Goal: Task Accomplishment & Management: Manage account settings

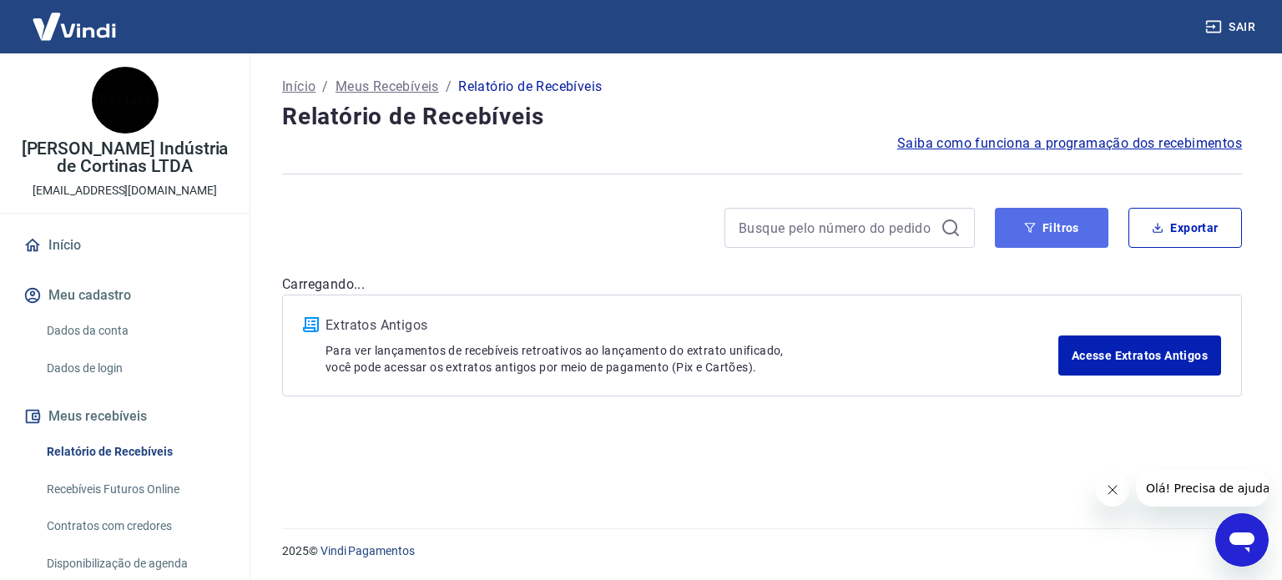
click at [1050, 230] on button "Filtros" at bounding box center [1052, 228] width 114 height 40
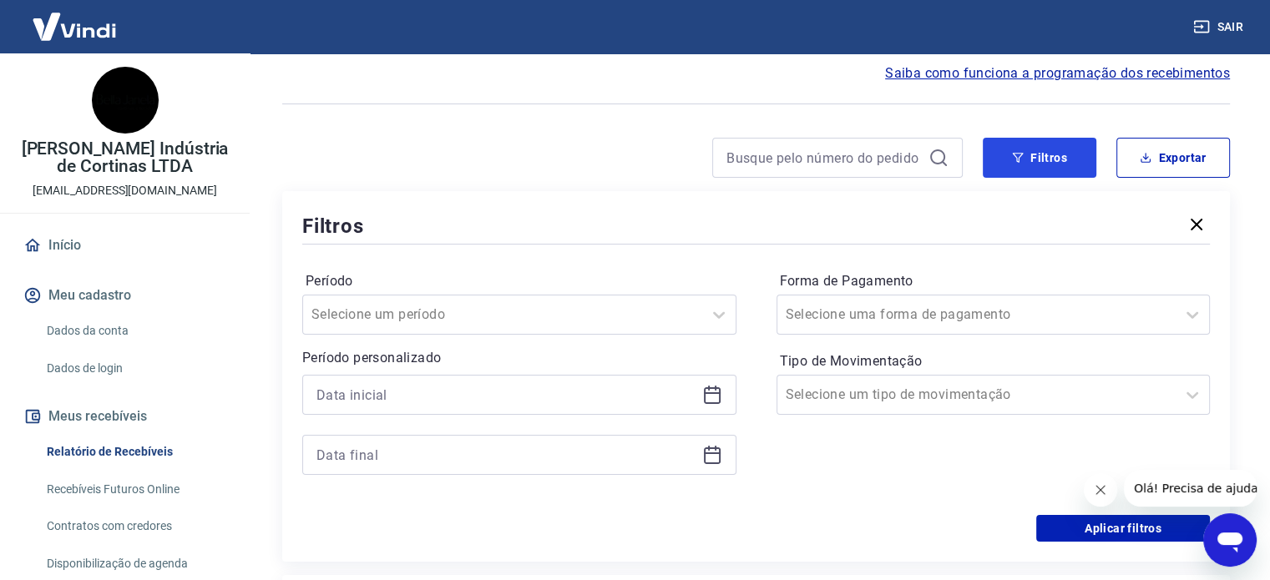
scroll to position [167, 0]
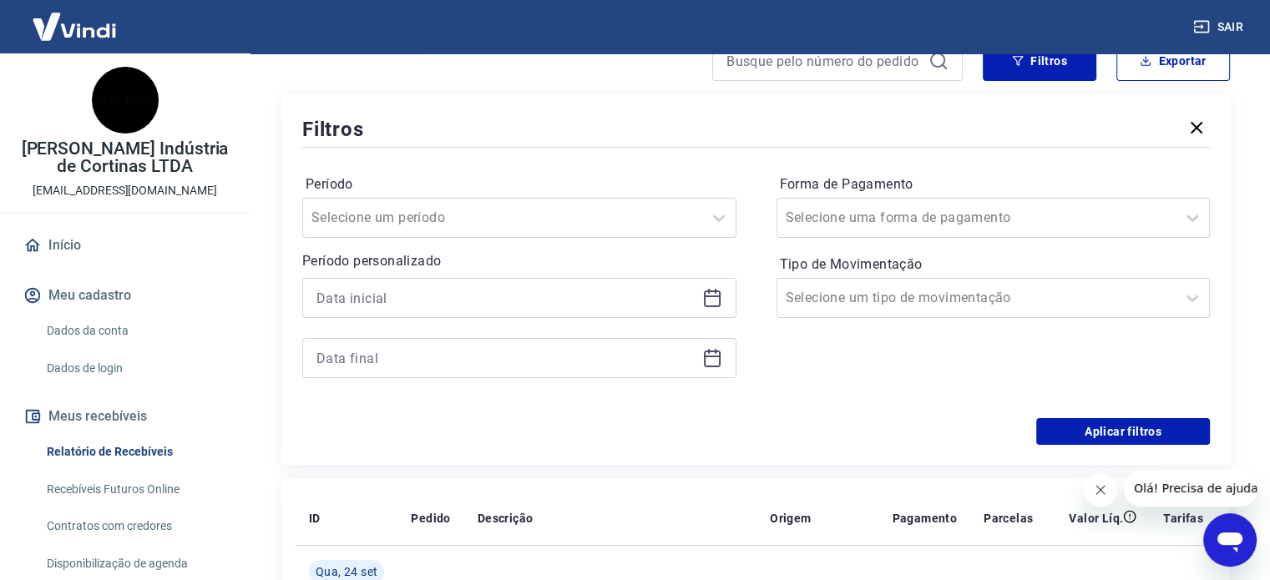
click at [708, 300] on icon at bounding box center [712, 298] width 20 height 20
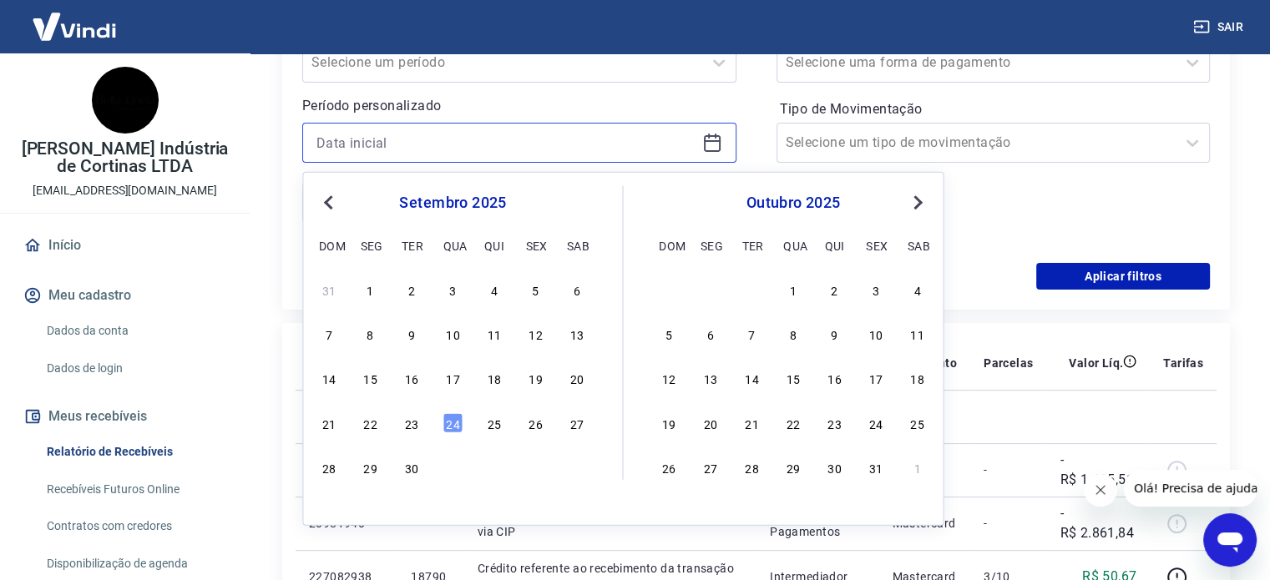
scroll to position [334, 0]
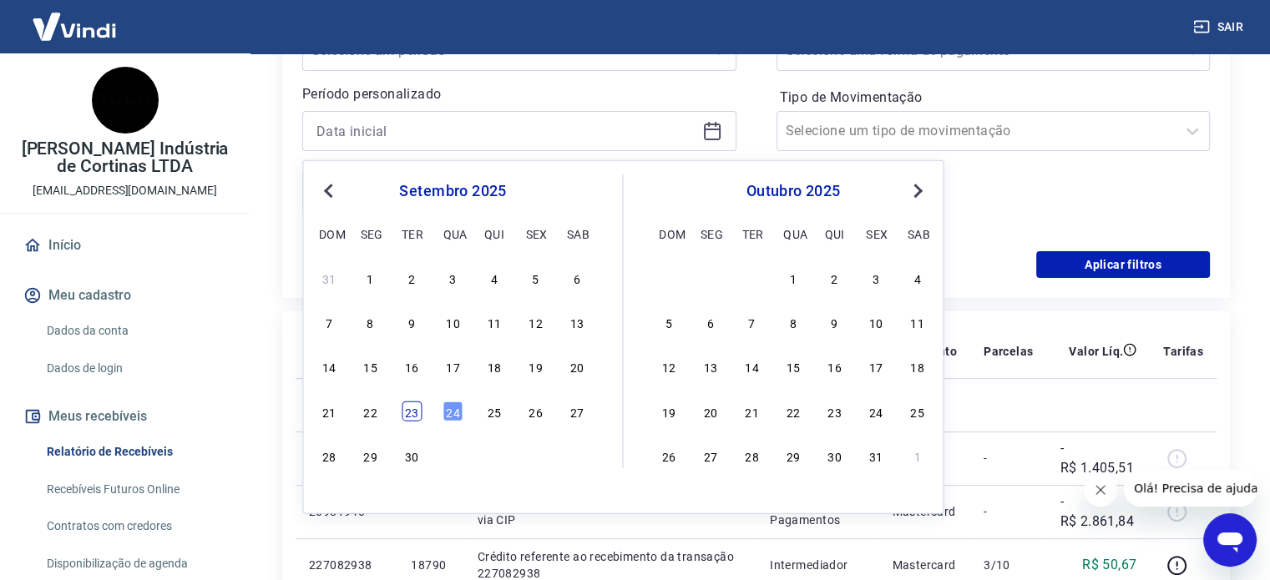
click at [417, 414] on div "23" at bounding box center [411, 411] width 20 height 20
type input "23/09/2025"
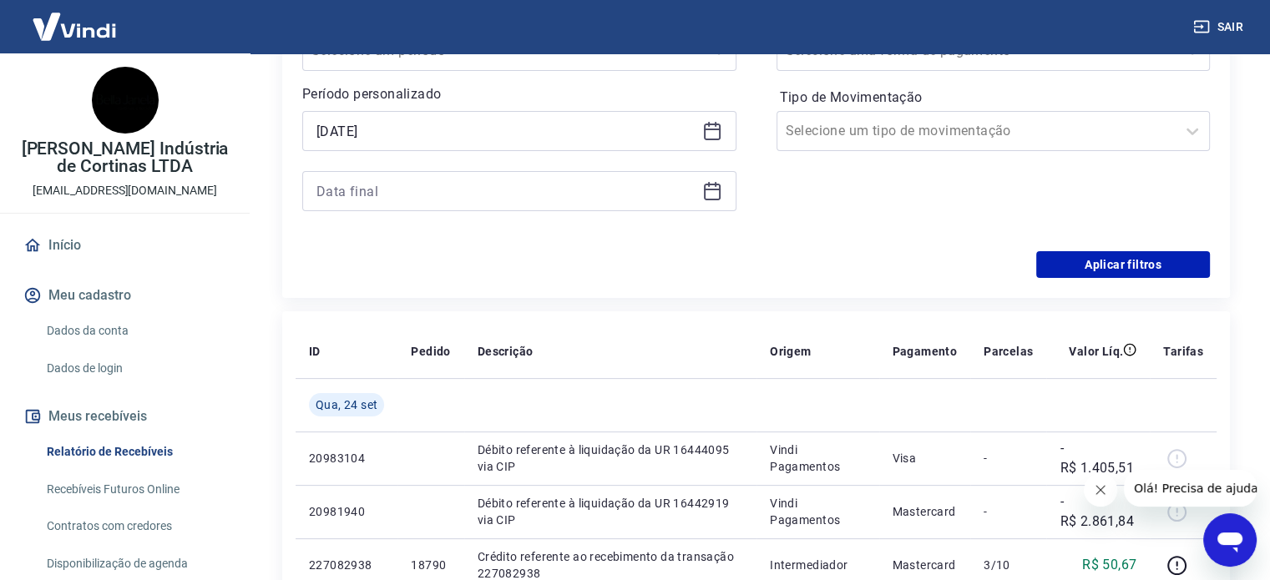
click at [417, 414] on td at bounding box center [430, 404] width 66 height 53
click at [710, 196] on icon at bounding box center [712, 191] width 20 height 20
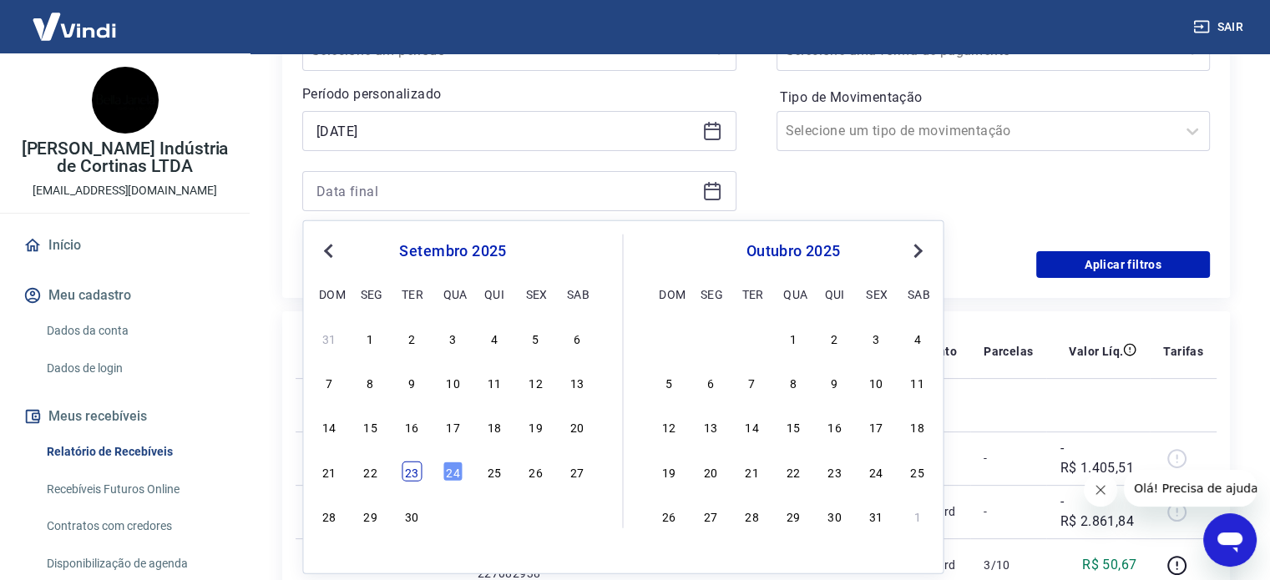
click at [417, 474] on div "23" at bounding box center [411, 471] width 20 height 20
click at [417, 474] on td at bounding box center [430, 458] width 66 height 53
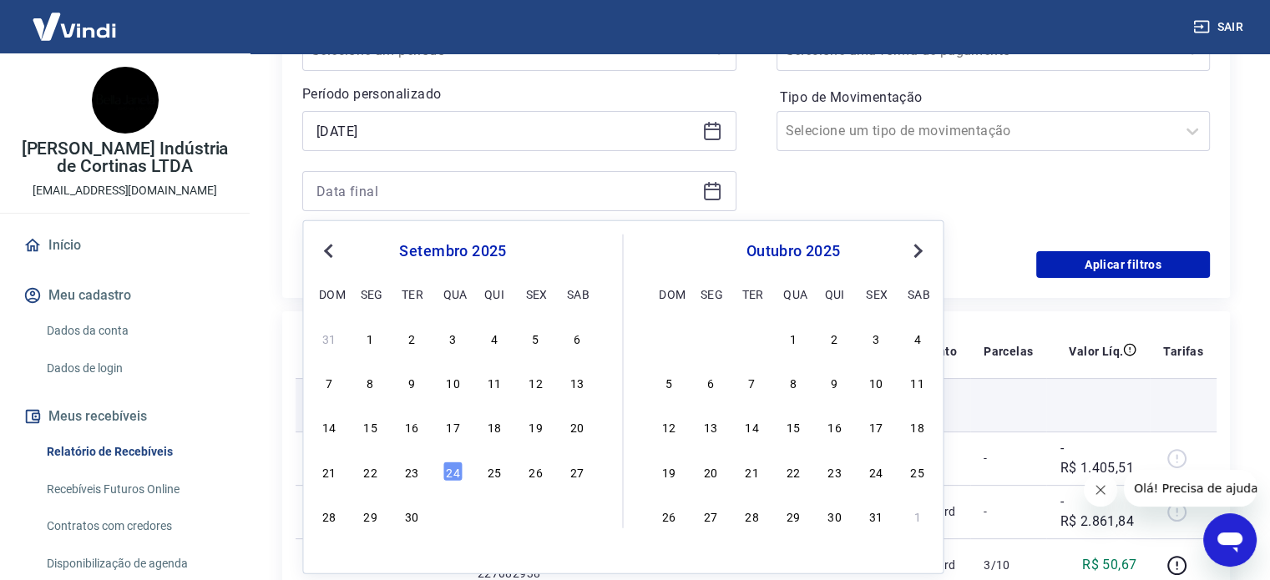
type input "23/09/2025"
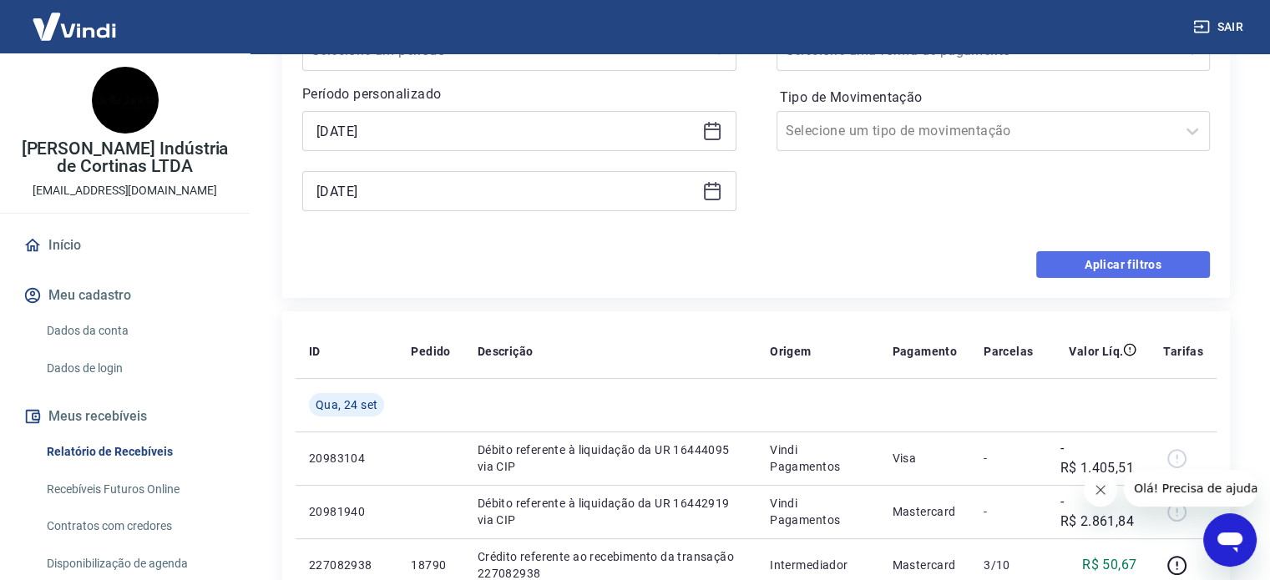
click at [1103, 263] on button "Aplicar filtros" at bounding box center [1123, 264] width 174 height 27
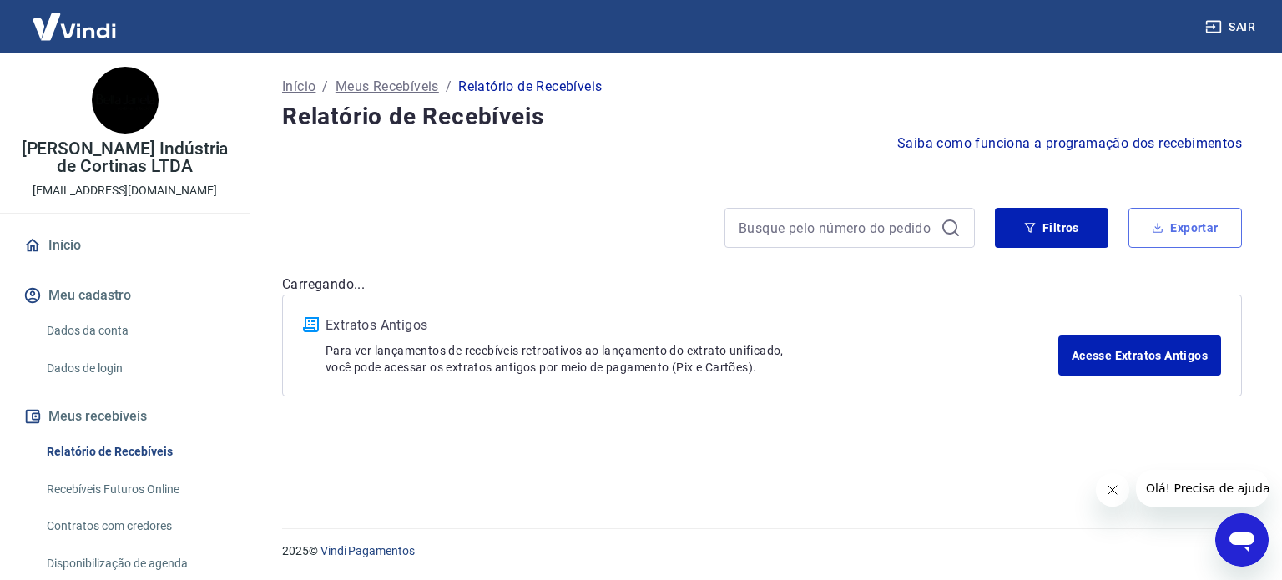
click at [1215, 229] on button "Exportar" at bounding box center [1186, 228] width 114 height 40
type input "23/09/2025"
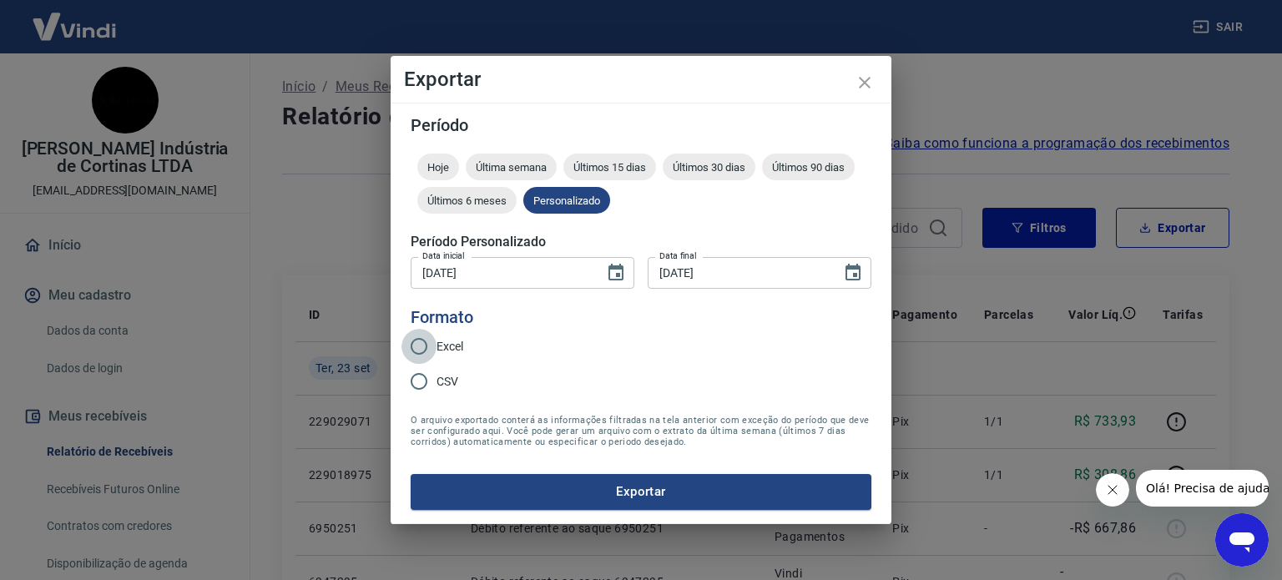
click at [427, 349] on input "Excel" at bounding box center [418, 346] width 35 height 35
radio input "true"
click at [598, 487] on button "Exportar" at bounding box center [641, 491] width 461 height 35
